Goal: Task Accomplishment & Management: Manage account settings

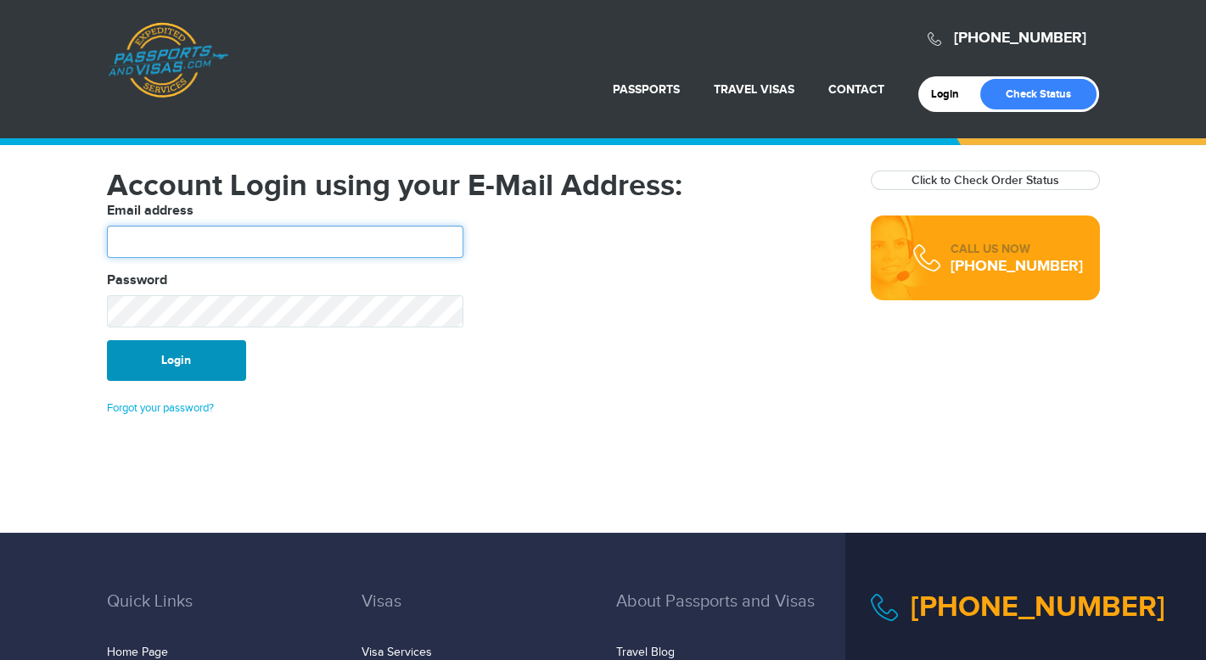
type input "******"
click at [183, 356] on button "Login" at bounding box center [176, 360] width 139 height 41
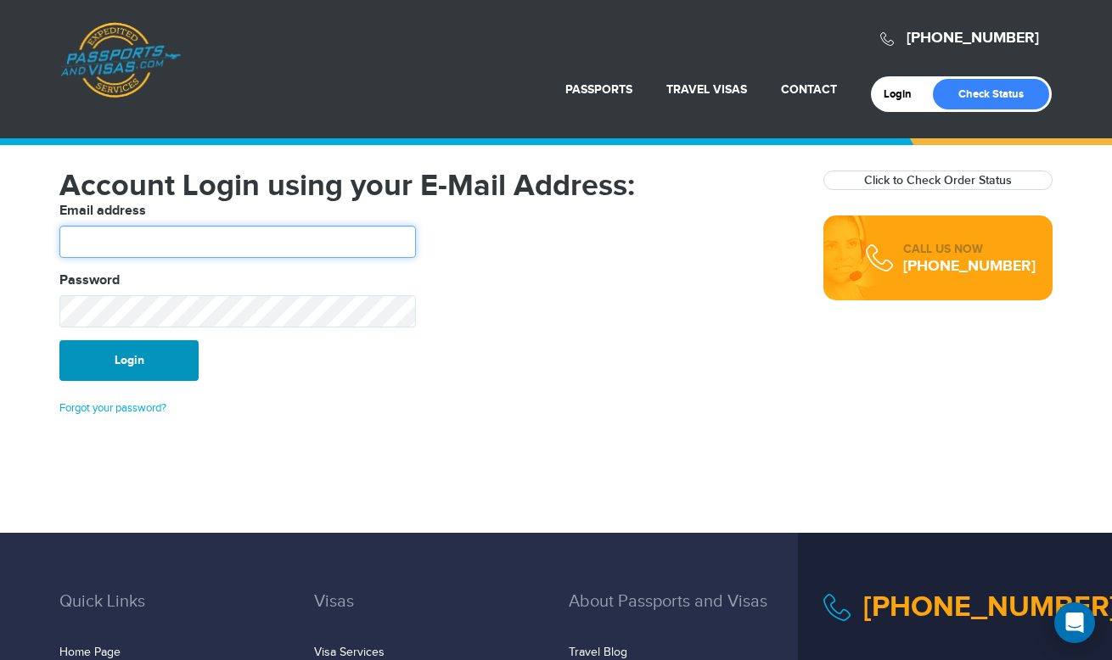
type input "******"
click at [143, 368] on button "Login" at bounding box center [128, 360] width 139 height 41
